Goal: Use online tool/utility: Utilize a website feature to perform a specific function

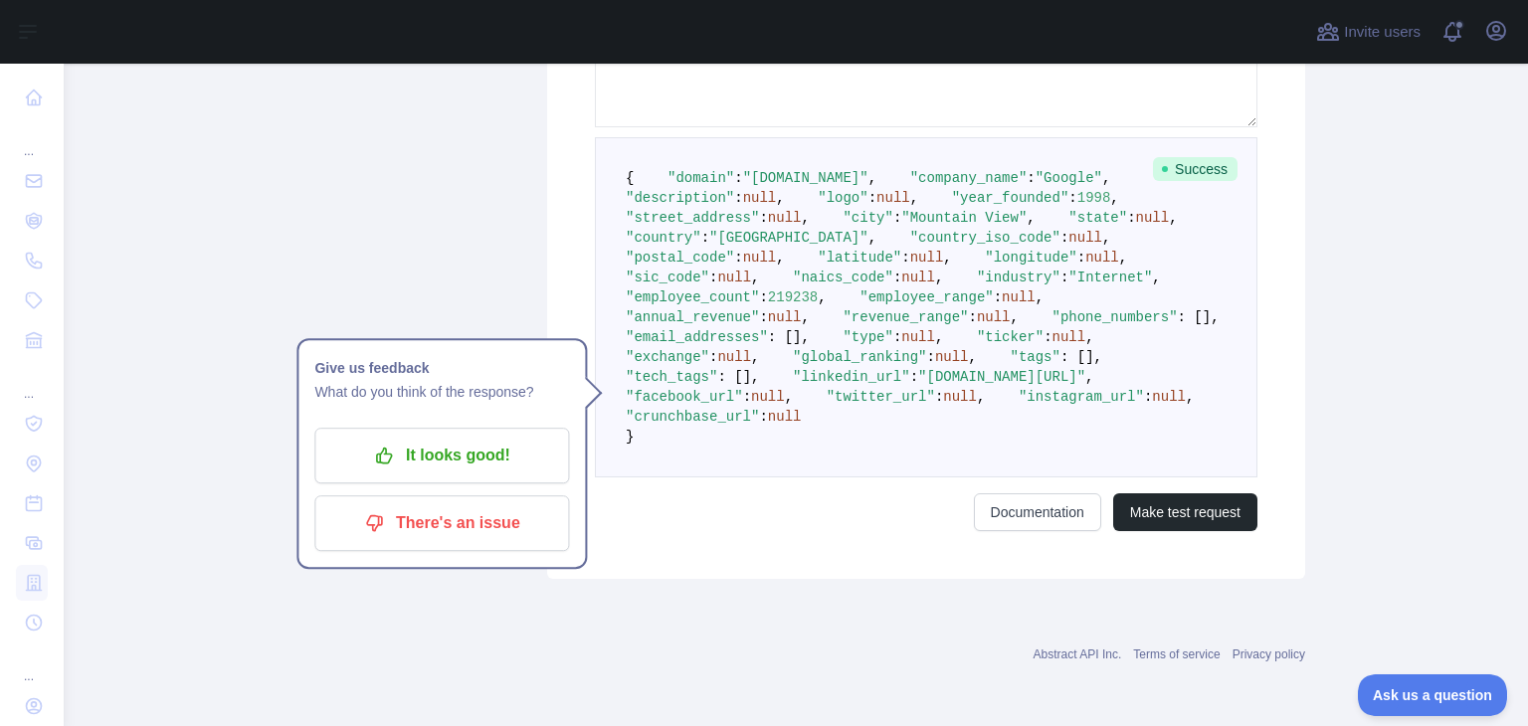
scroll to position [704, 0]
click at [1068, 285] on span ""Internet"" at bounding box center [1110, 278] width 84 height 16
click at [808, 305] on span "219238" at bounding box center [793, 297] width 50 height 16
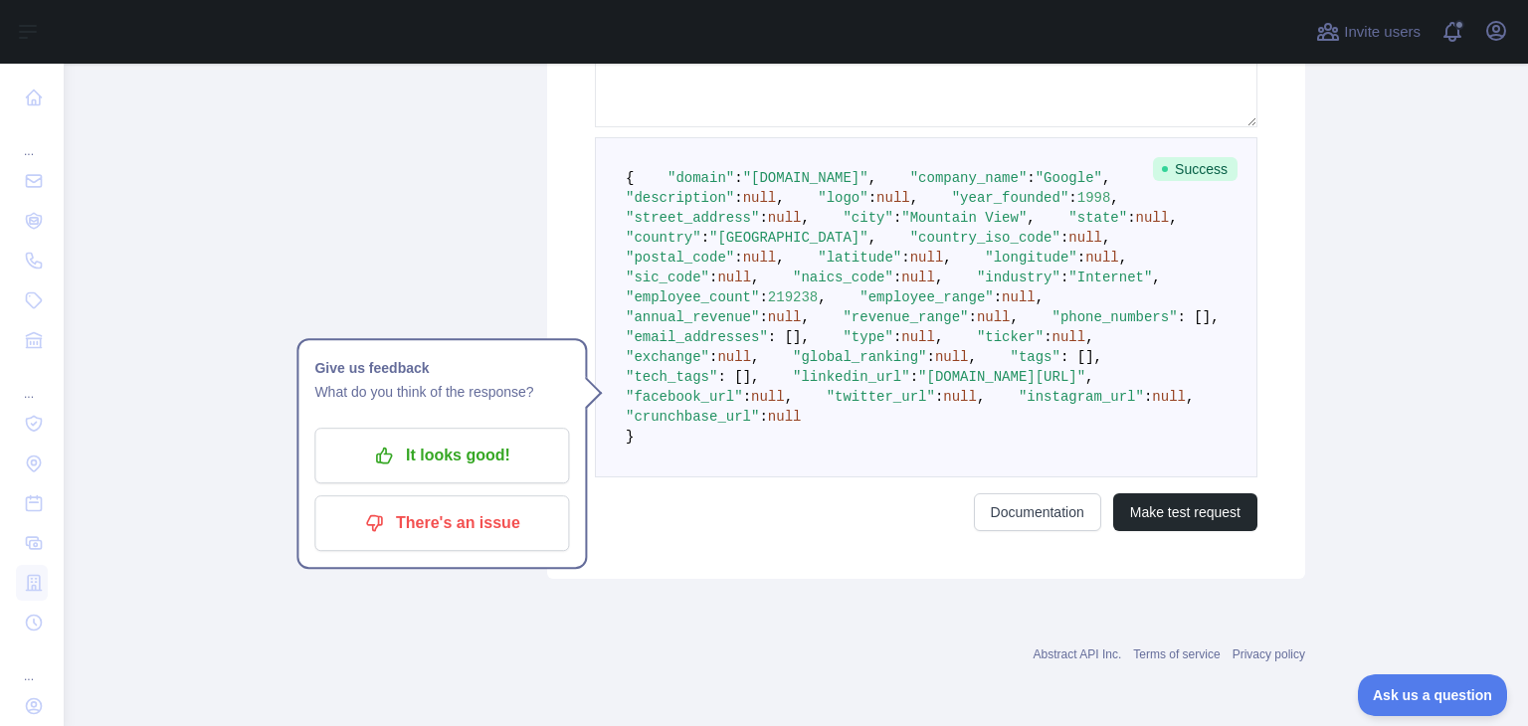
click at [875, 445] on pre "{ "domain" : "[DOMAIN_NAME]" , "company_name" : "Google" , "description" : null…" at bounding box center [926, 307] width 662 height 340
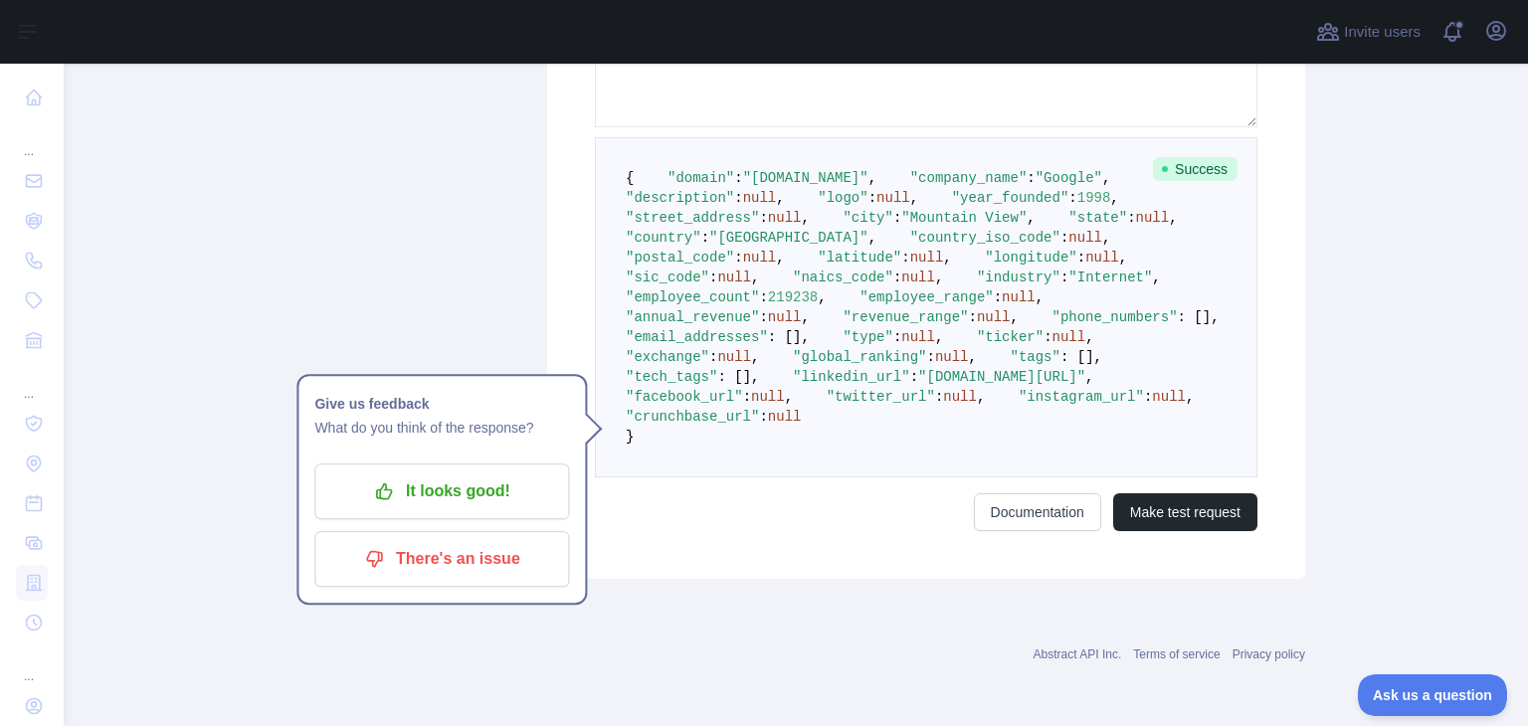
scroll to position [878, 0]
click at [824, 477] on pre "{ "domain" : "[DOMAIN_NAME]" , "company_name" : "Google" , "description" : null…" at bounding box center [926, 307] width 662 height 340
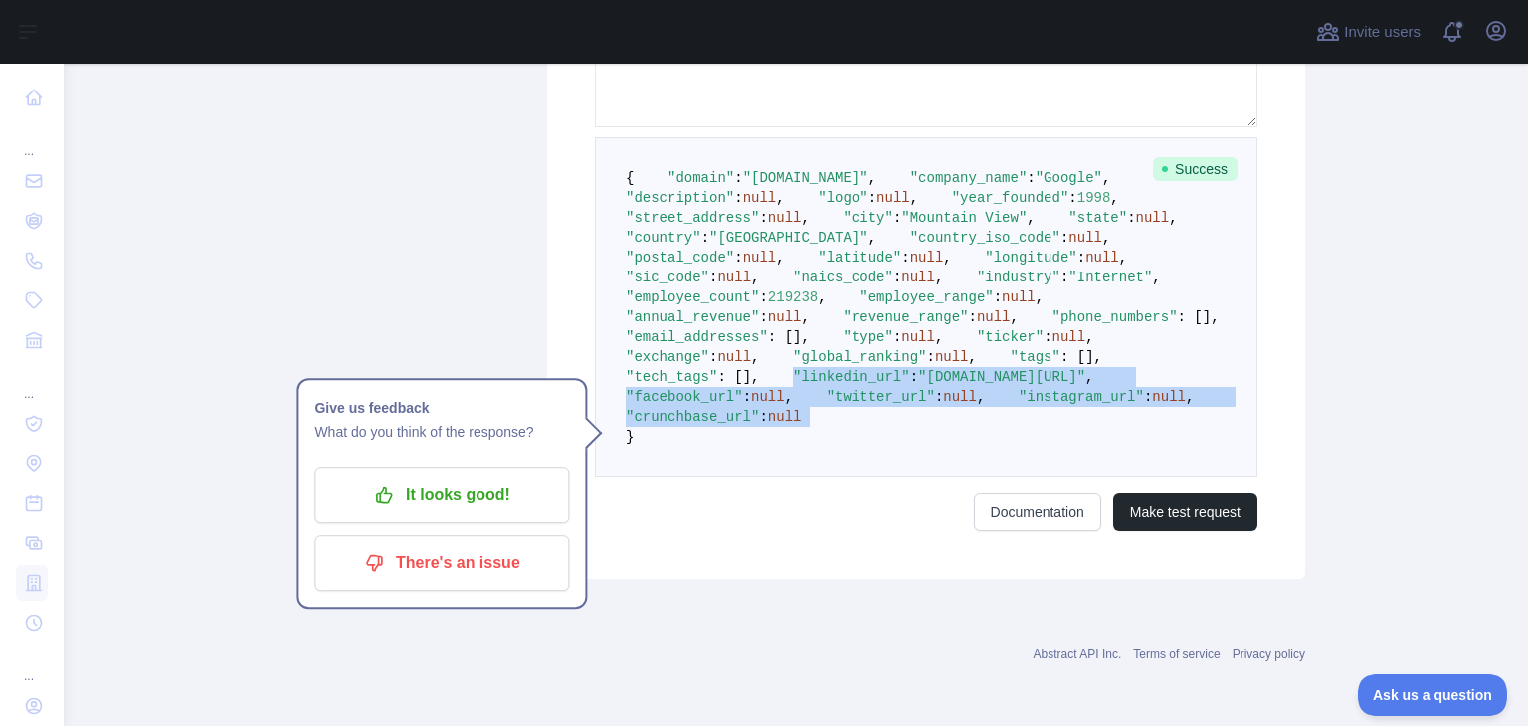
drag, startPoint x: 824, startPoint y: 522, endPoint x: 644, endPoint y: 441, distance: 197.6
click at [644, 441] on pre "{ "domain" : "[DOMAIN_NAME]" , "company_name" : "Google" , "description" : null…" at bounding box center [926, 307] width 662 height 340
click at [759, 385] on span at bounding box center [776, 377] width 34 height 16
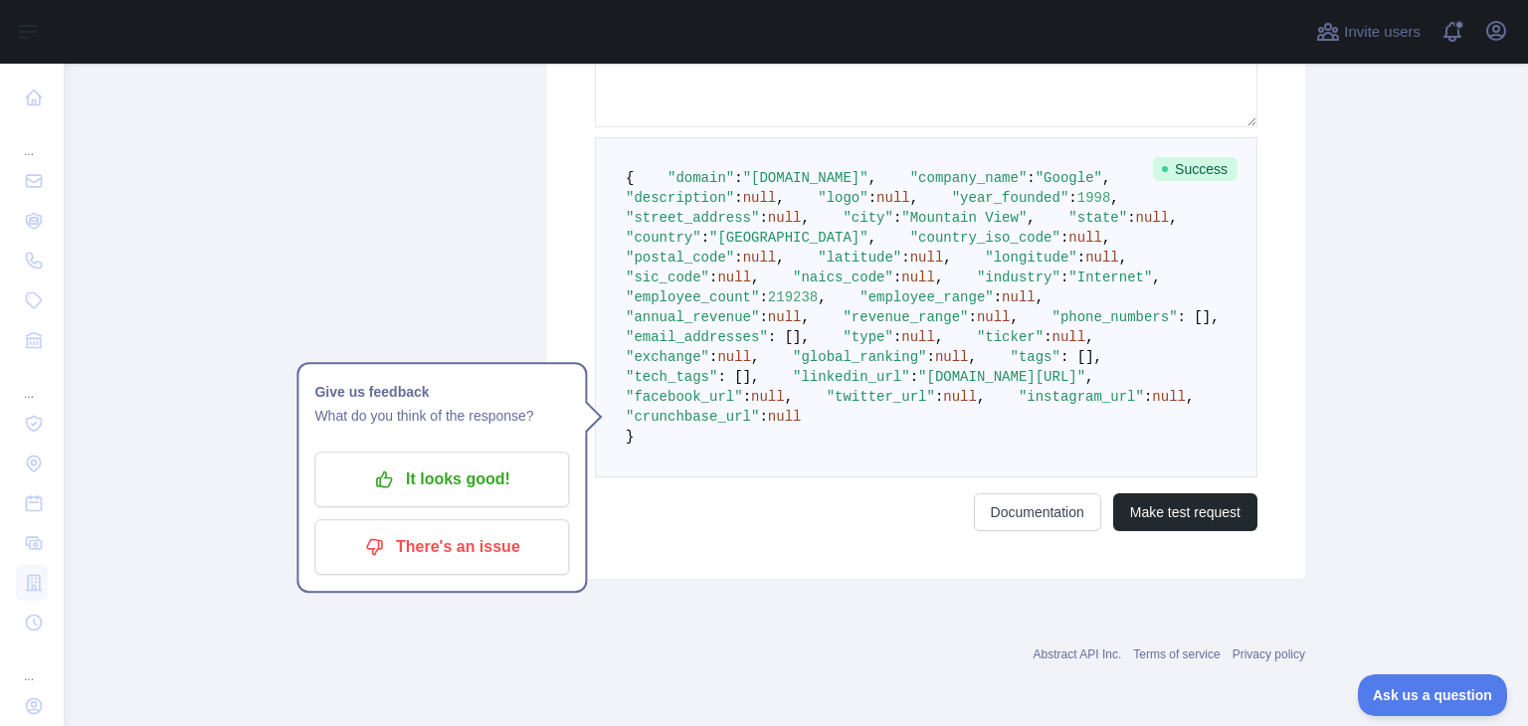
scroll to position [855, 0]
click at [1102, 365] on span at bounding box center [1119, 357] width 34 height 16
click at [776, 436] on pre "{ "domain" : "[DOMAIN_NAME]" , "company_name" : "Google" , "description" : null…" at bounding box center [926, 307] width 662 height 340
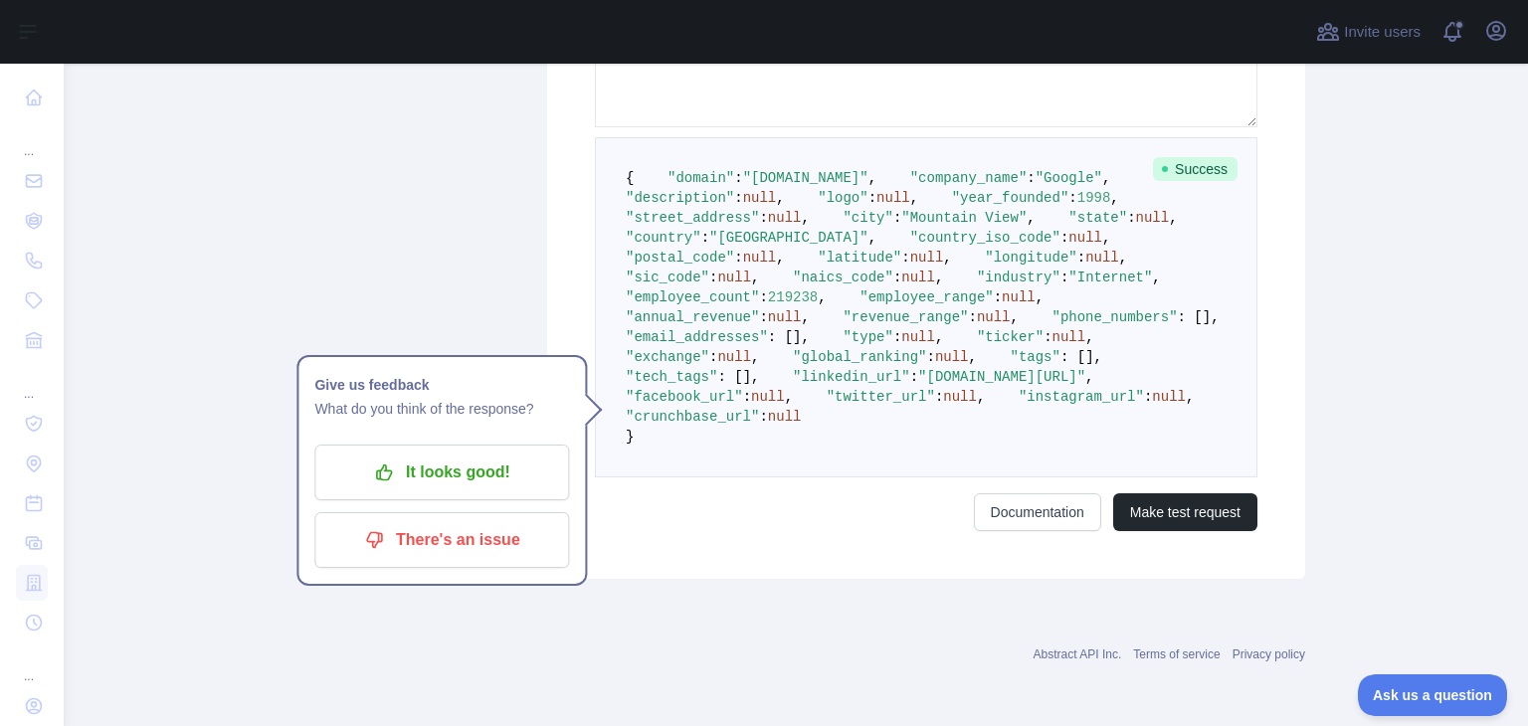
click at [764, 417] on pre "{ "domain" : "[DOMAIN_NAME]" , "company_name" : "Google" , "description" : null…" at bounding box center [926, 307] width 662 height 340
click at [935, 365] on span "null" at bounding box center [952, 357] width 34 height 16
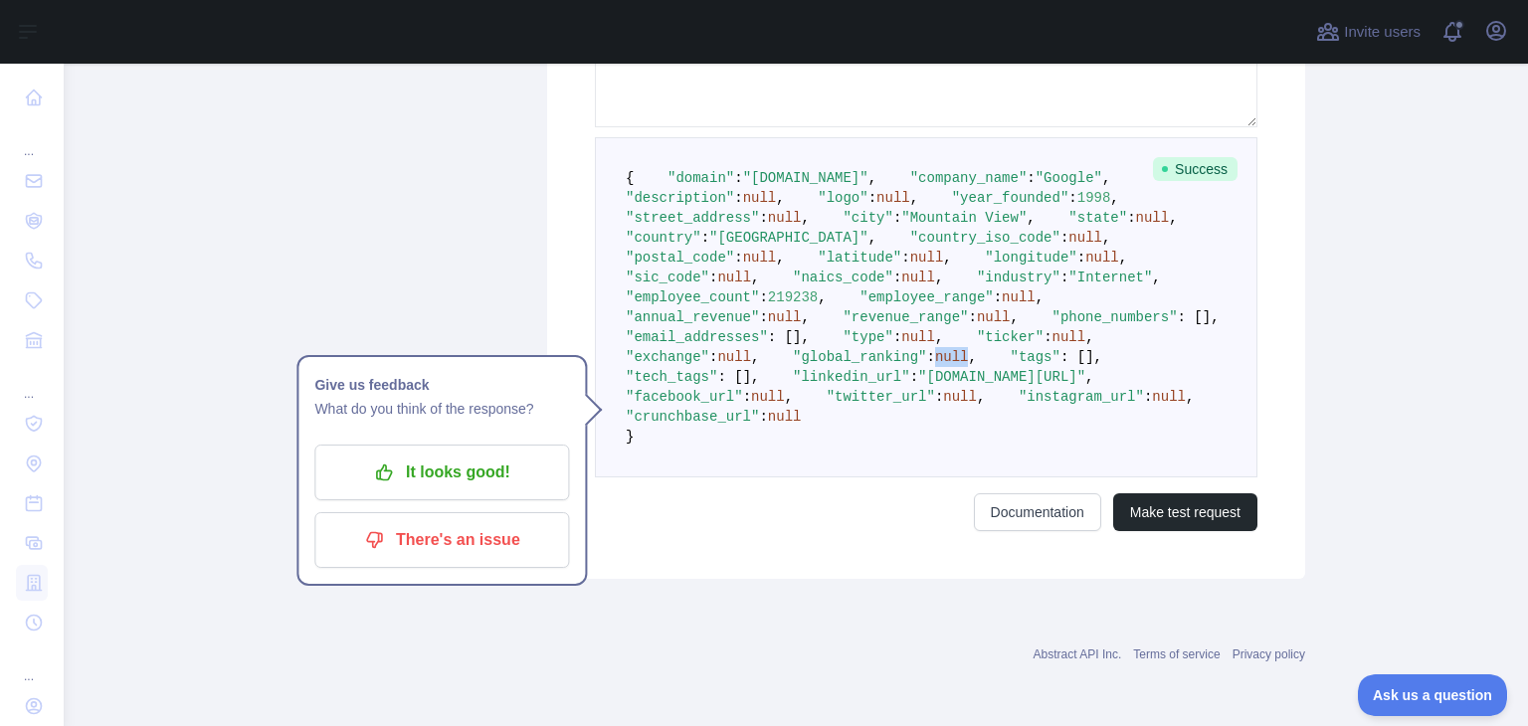
click at [935, 365] on span "null" at bounding box center [952, 357] width 34 height 16
click at [830, 408] on pre "{ "domain" : "[DOMAIN_NAME]" , "company_name" : "Google" , "description" : null…" at bounding box center [926, 307] width 662 height 340
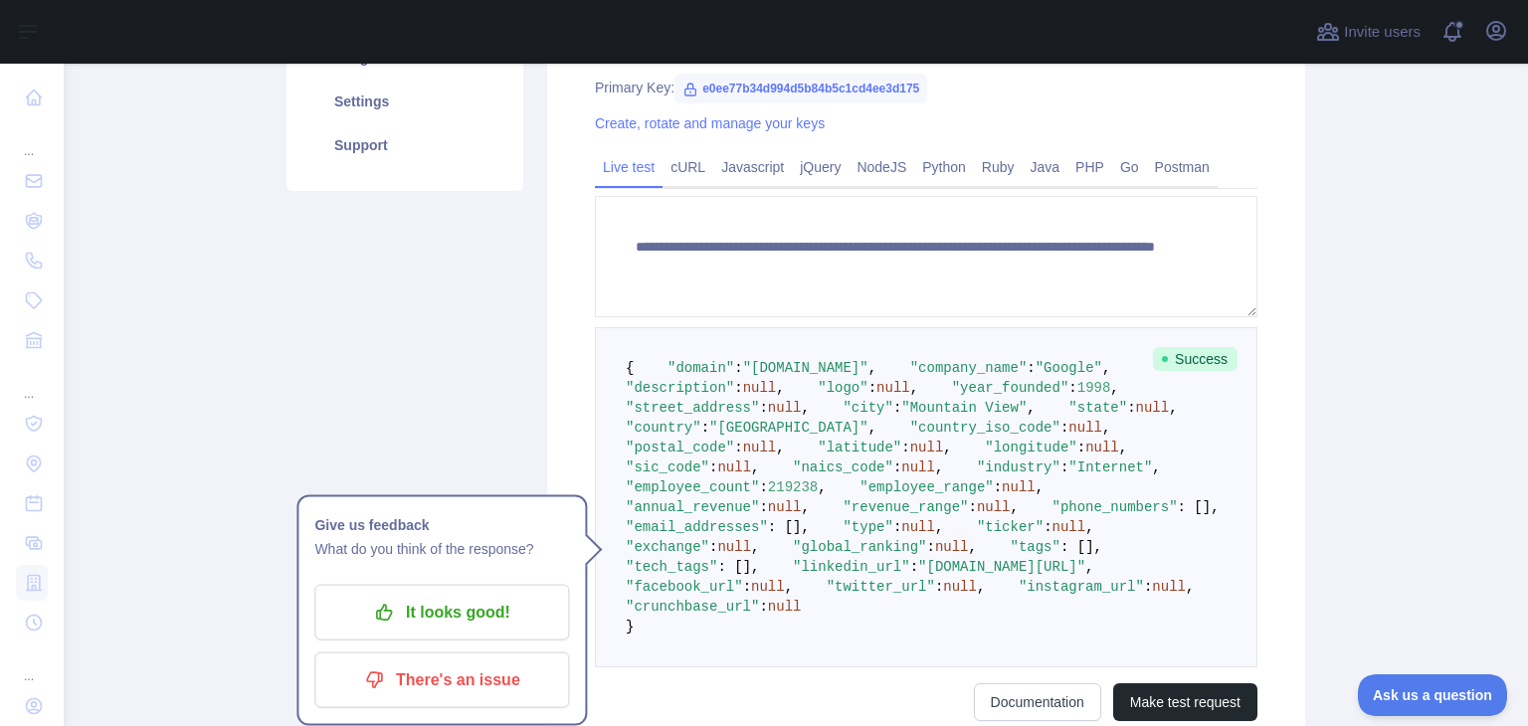
scroll to position [373, 0]
drag, startPoint x: 842, startPoint y: 390, endPoint x: 829, endPoint y: 380, distance: 16.3
click at [829, 380] on pre "{ "domain" : "[DOMAIN_NAME]" , "company_name" : "Google" , "description" : null…" at bounding box center [926, 498] width 662 height 340
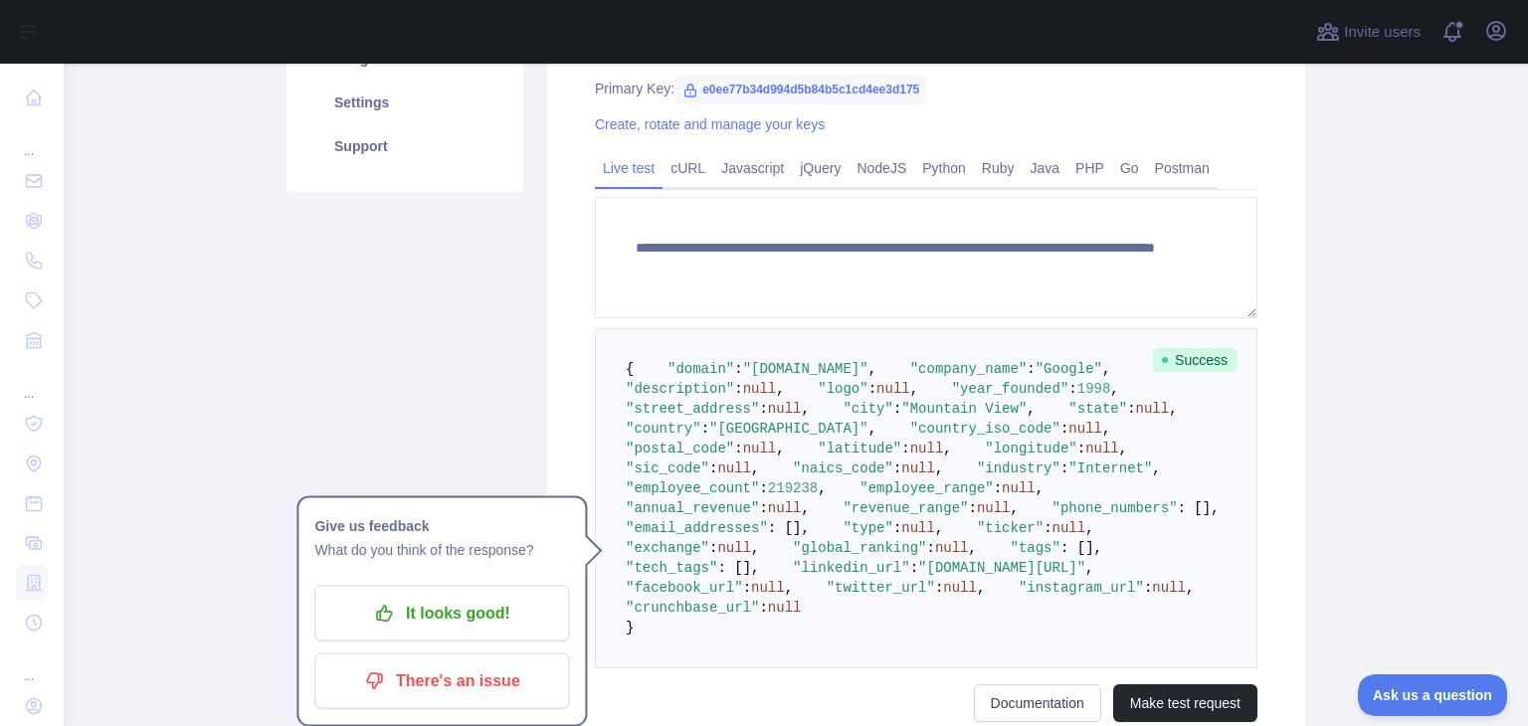
click at [879, 427] on pre "{ "domain" : "[DOMAIN_NAME]" , "company_name" : "Google" , "description" : null…" at bounding box center [926, 498] width 662 height 340
click at [859, 404] on pre "{ "domain" : "[DOMAIN_NAME]" , "company_name" : "Google" , "description" : null…" at bounding box center [926, 498] width 662 height 340
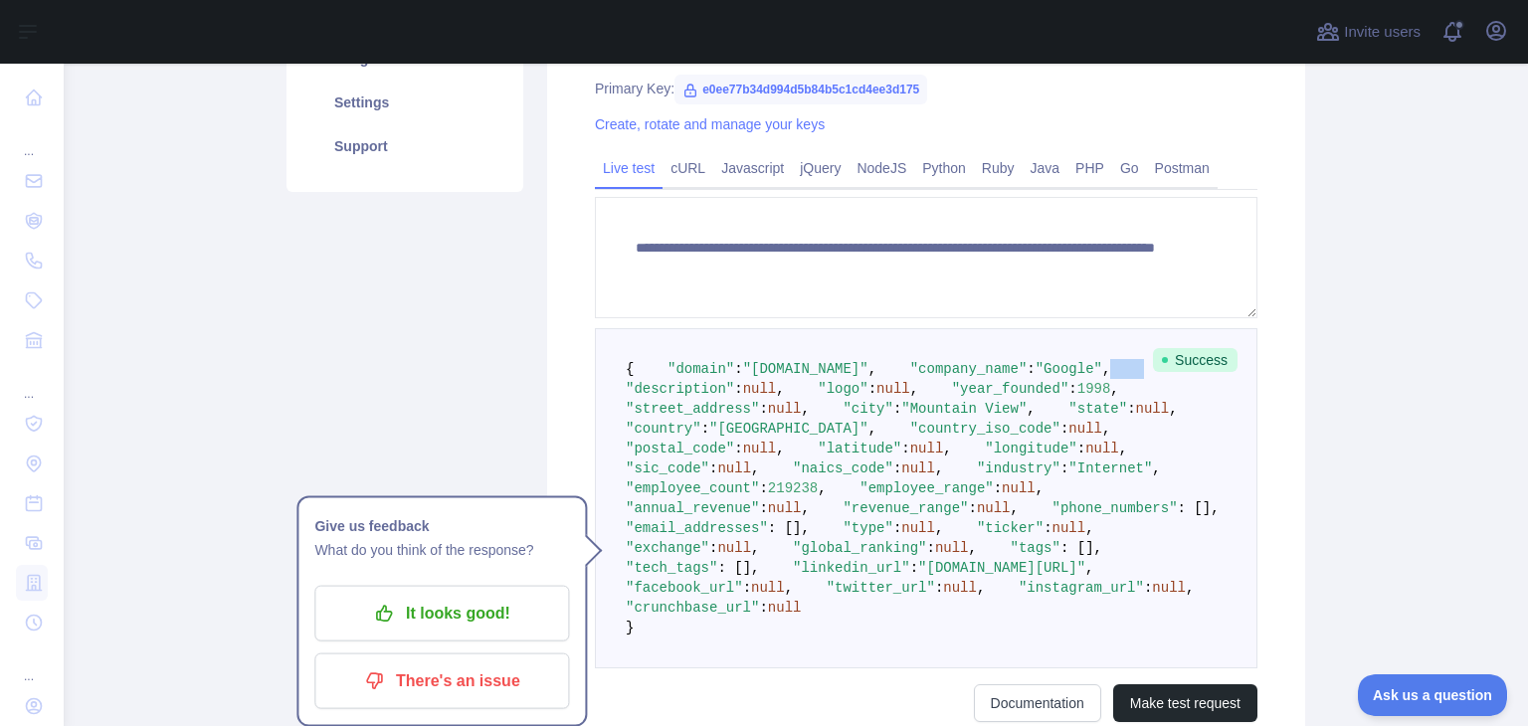
click at [859, 404] on pre "{ "domain" : "[DOMAIN_NAME]" , "company_name" : "Google" , "description" : null…" at bounding box center [926, 498] width 662 height 340
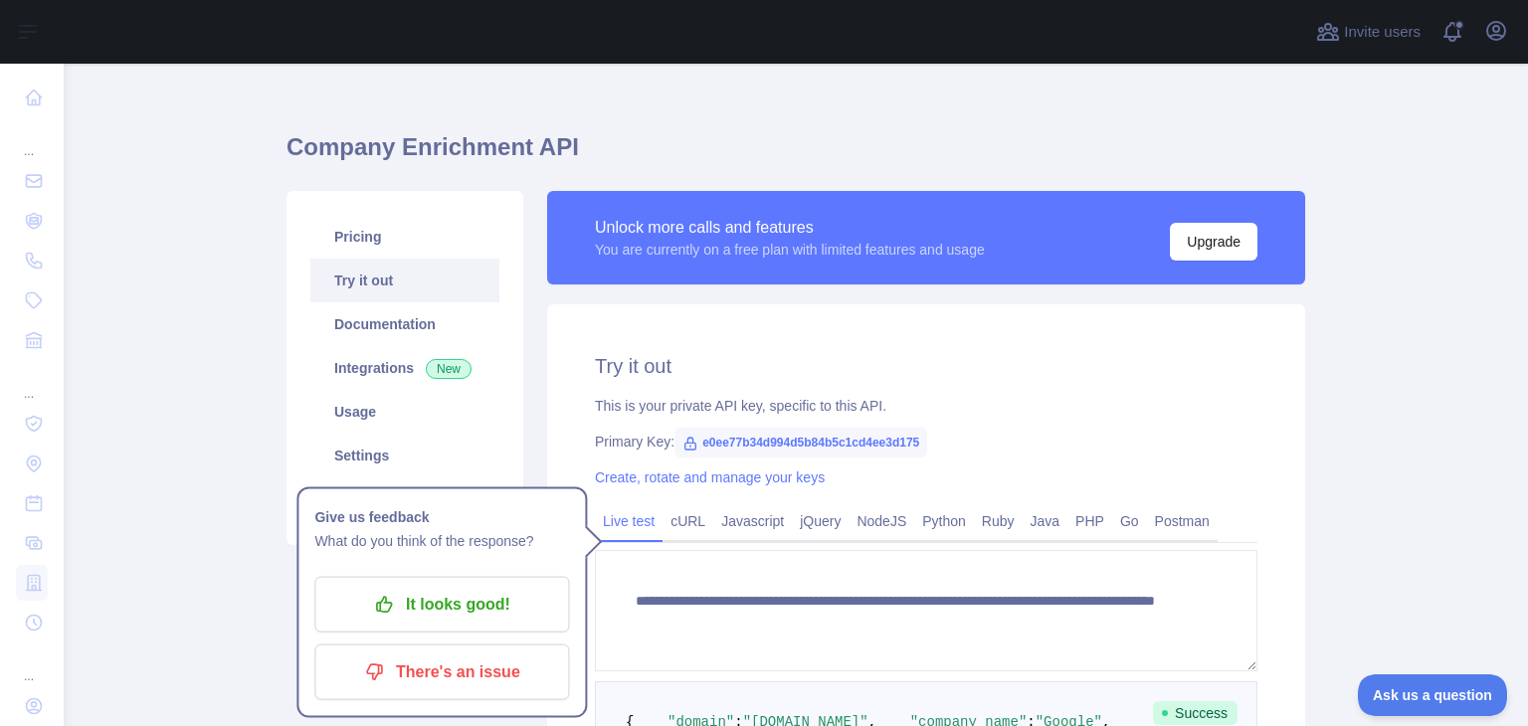
scroll to position [0, 0]
